Goal: Check status: Check status

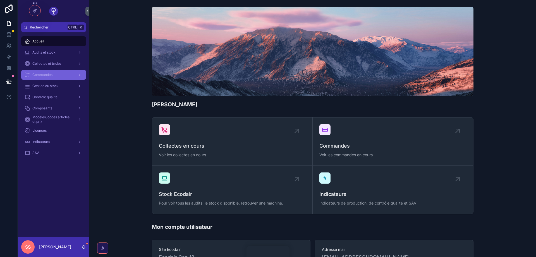
click at [54, 78] on div "Commandes" at bounding box center [54, 74] width 58 height 9
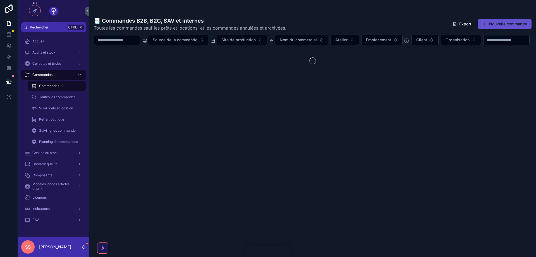
click at [120, 41] on input "scrollable content" at bounding box center [117, 40] width 46 height 8
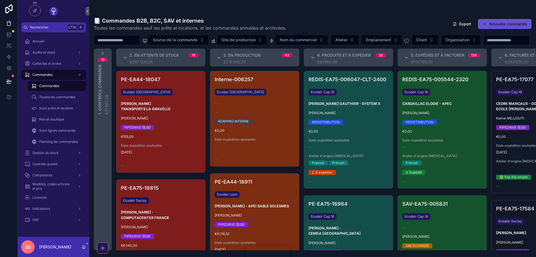
paste input "**********"
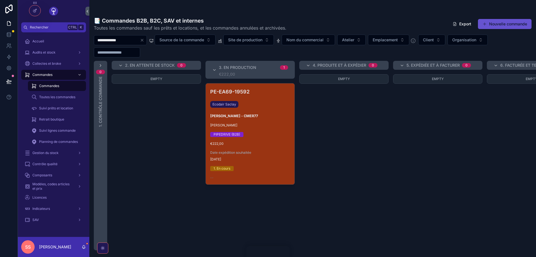
type input "**********"
click at [262, 130] on div "PE-EA69-19592 Ecodair [PERSON_NAME] - CMER77 [PERSON_NAME]MAIDI PIPEDRIVE (B2B)…" at bounding box center [250, 133] width 89 height 101
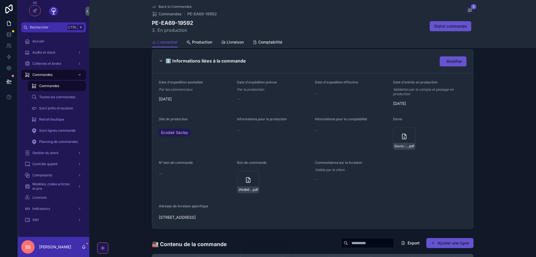
scroll to position [335, 0]
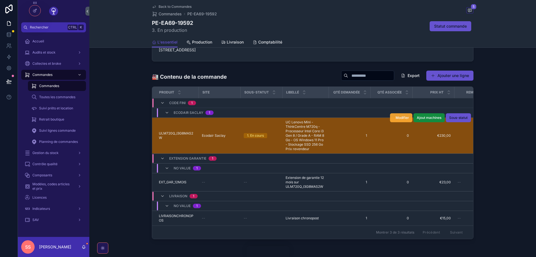
click at [399, 118] on span "Modifier" at bounding box center [402, 118] width 13 height 4
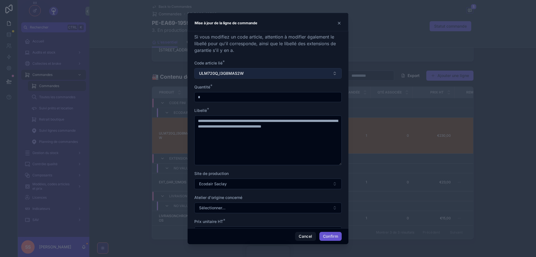
click at [336, 72] on button "ULM720Q_I3G8MAS2W" at bounding box center [267, 73] width 147 height 11
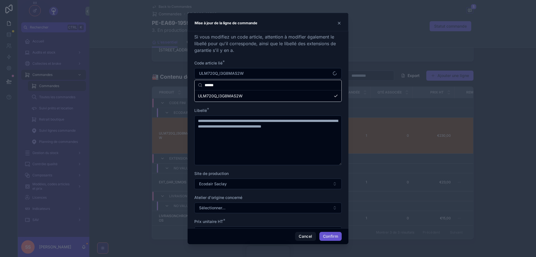
scroll to position [0, 0]
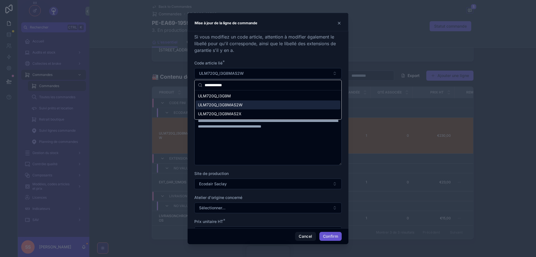
type input "**********"
click at [223, 104] on span "ULM720Q_I3G9MAS2W" at bounding box center [220, 105] width 45 height 6
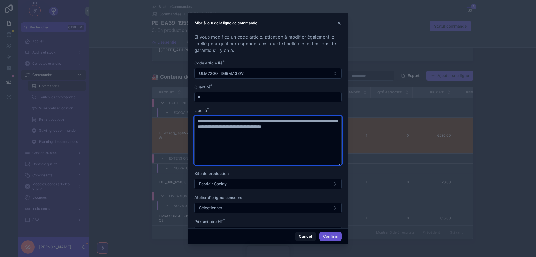
click at [329, 121] on textarea "**********" at bounding box center [267, 141] width 147 height 50
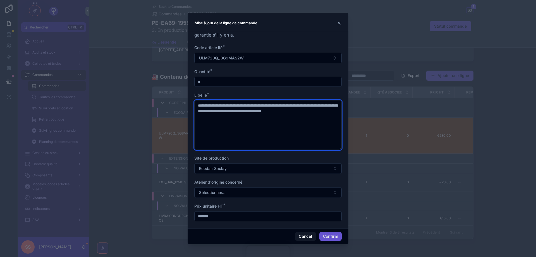
scroll to position [18, 0]
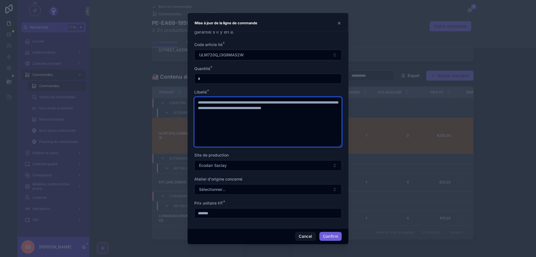
type textarea "**********"
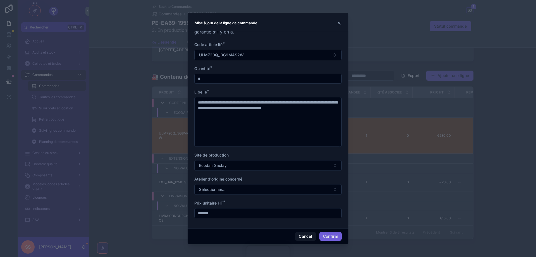
click at [333, 237] on button "Confirm" at bounding box center [330, 236] width 22 height 9
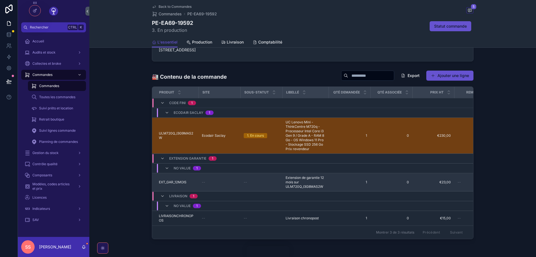
click at [173, 182] on span "EXT_GAR_12MOIS" at bounding box center [173, 182] width 28 height 4
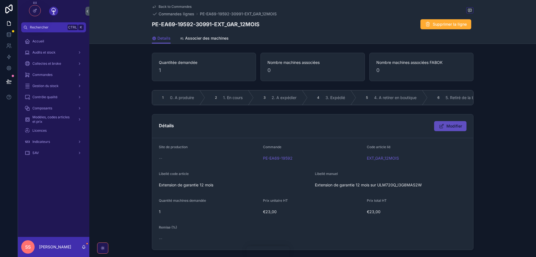
click at [453, 125] on span "Modifier" at bounding box center [455, 126] width 16 height 6
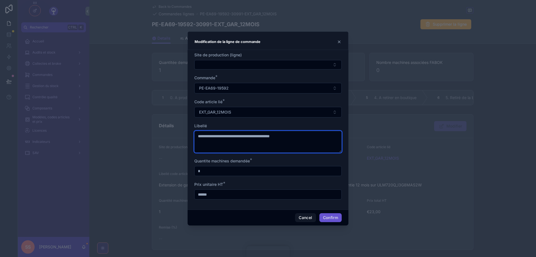
click at [289, 137] on textarea "**********" at bounding box center [267, 142] width 147 height 22
type textarea "**********"
click at [336, 218] on button "Confirm" at bounding box center [330, 217] width 22 height 9
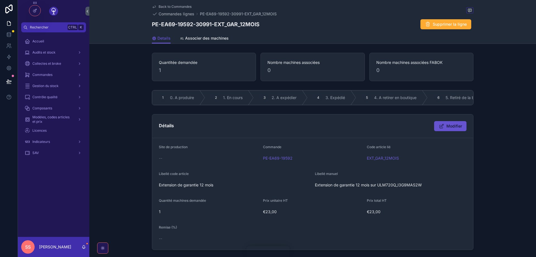
click at [177, 7] on span "Back to Commandes" at bounding box center [175, 6] width 33 height 4
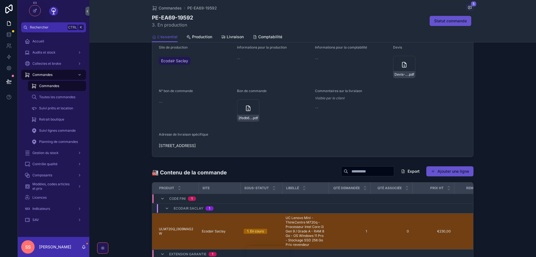
scroll to position [350, 0]
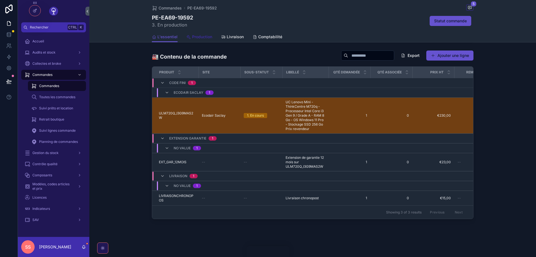
click at [200, 36] on span "Production" at bounding box center [202, 37] width 20 height 6
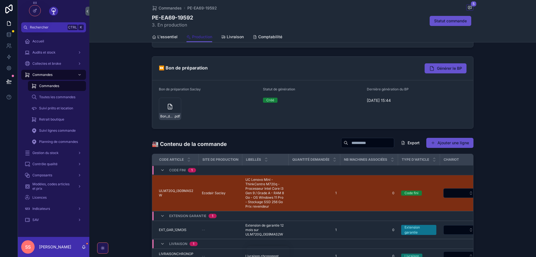
scroll to position [93, 0]
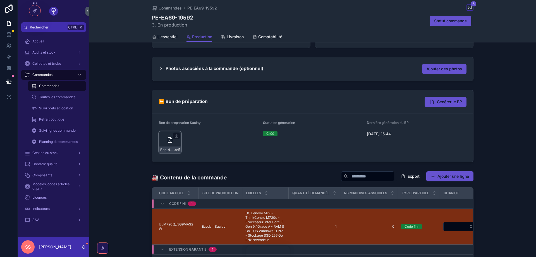
click at [169, 140] on icon "scrollable content" at bounding box center [170, 140] width 7 height 7
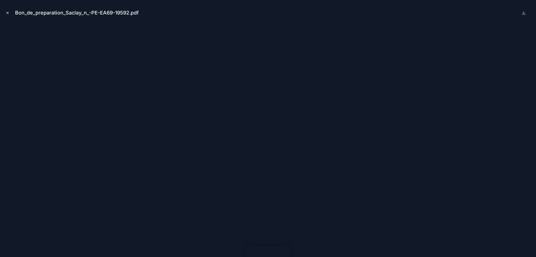
click at [7, 13] on icon "Close modal" at bounding box center [8, 13] width 4 height 4
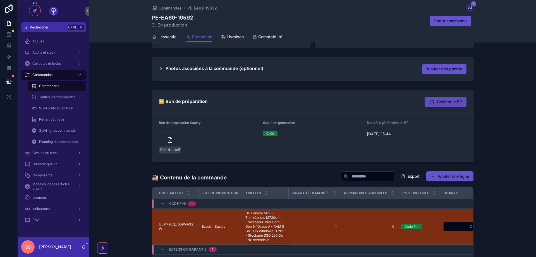
click at [447, 102] on span "Générer le BP" at bounding box center [449, 102] width 25 height 6
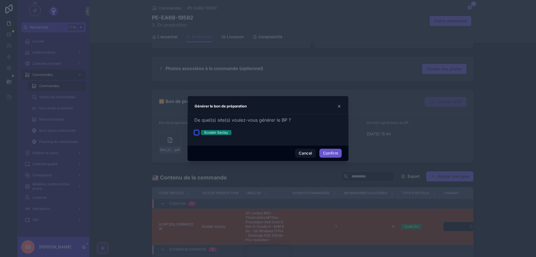
click at [196, 131] on button "Ecodair Saclay" at bounding box center [196, 132] width 4 height 4
click at [332, 152] on button "Confirm" at bounding box center [330, 153] width 22 height 9
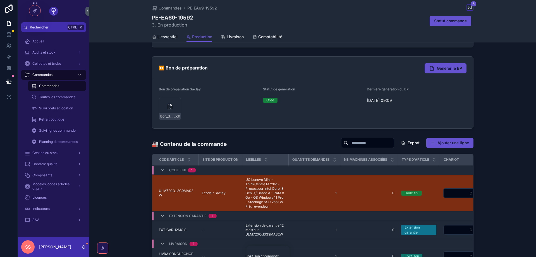
scroll to position [160, 0]
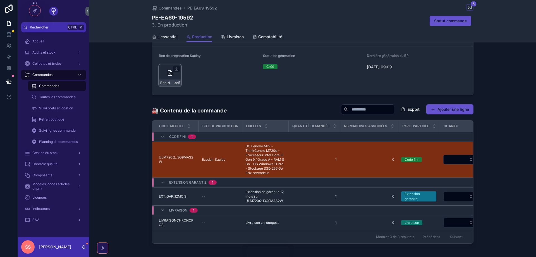
click at [168, 73] on icon "scrollable content" at bounding box center [170, 73] width 4 height 5
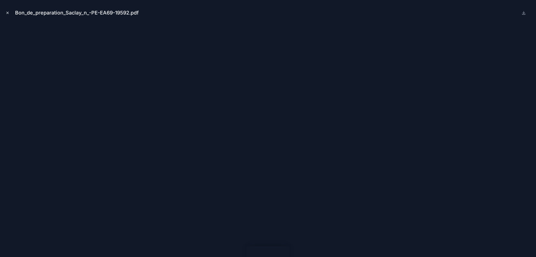
click at [8, 13] on icon "Close modal" at bounding box center [8, 13] width 4 height 4
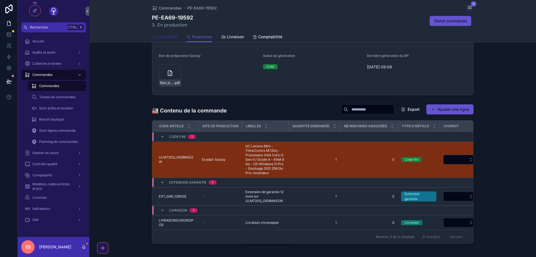
click at [166, 37] on span "L'essentiel" at bounding box center [167, 37] width 20 height 6
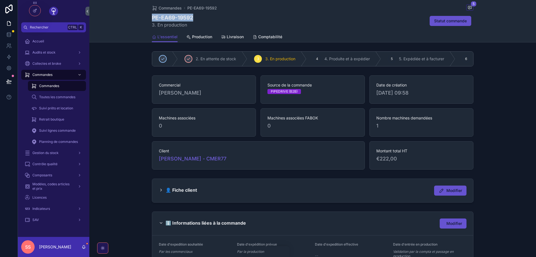
drag, startPoint x: 194, startPoint y: 19, endPoint x: 152, endPoint y: 16, distance: 41.7
click at [152, 16] on h1 "PE-EA69-19592" at bounding box center [172, 18] width 41 height 8
copy h1 "PE-EA69-19592"
